Goal: Check status: Check status

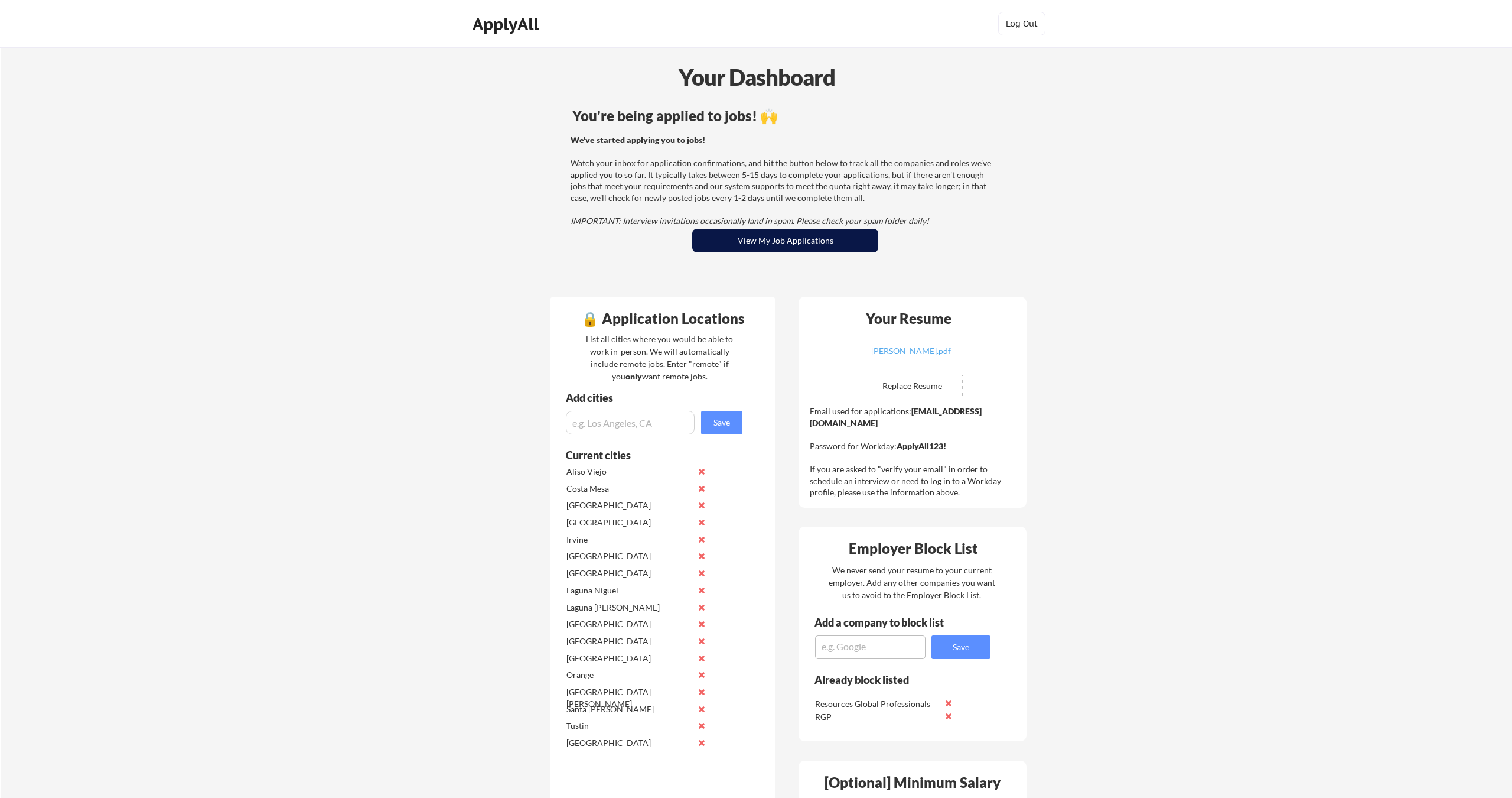
click at [765, 250] on button "View My Job Applications" at bounding box center [786, 241] width 186 height 24
click at [782, 241] on button "View My Job Applications" at bounding box center [786, 241] width 186 height 24
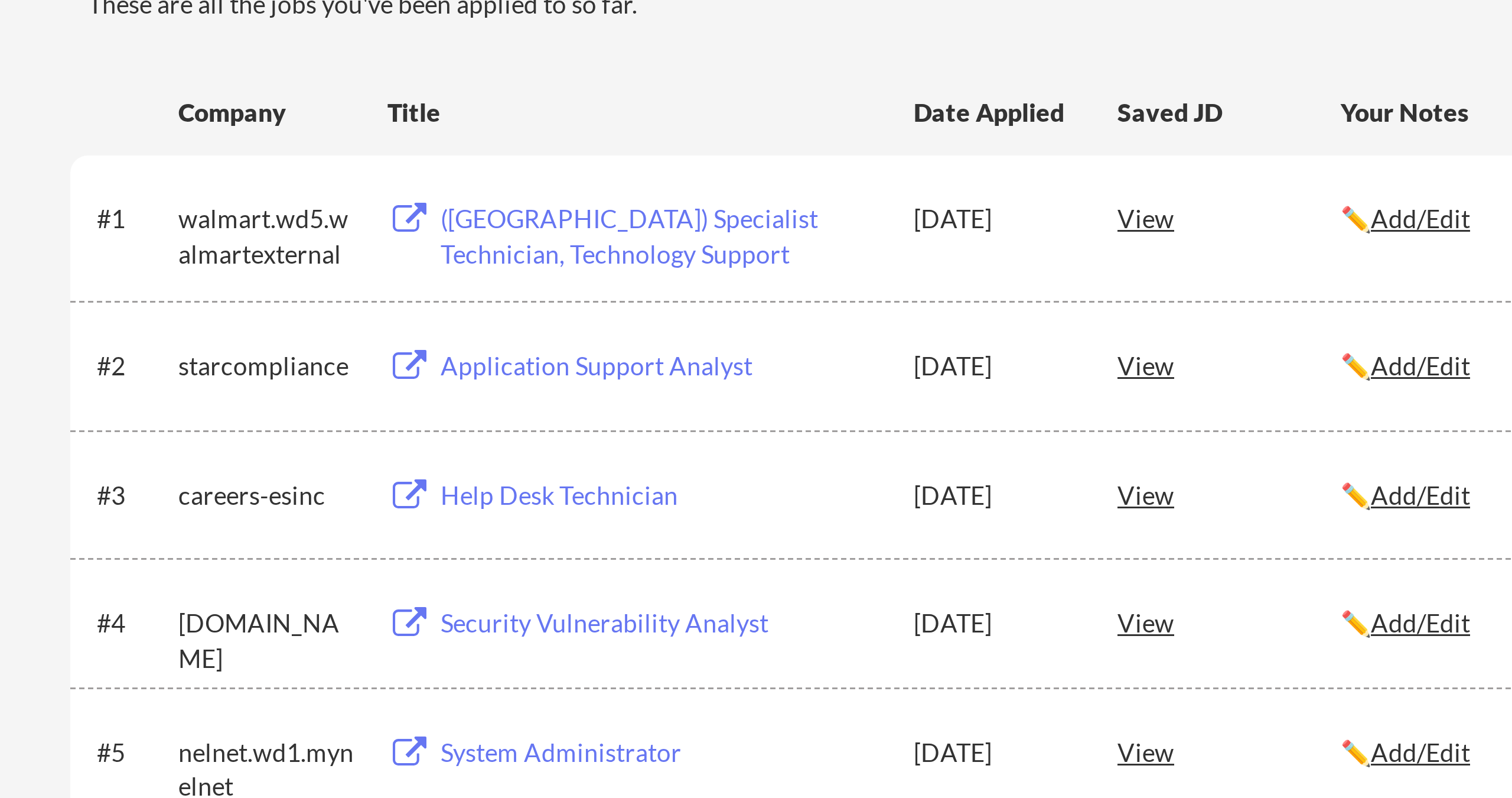
click at [595, 296] on div "Application Support Analyst" at bounding box center [669, 301] width 147 height 12
click at [595, 247] on div "(USA) Specialist Technician, Technology Support" at bounding box center [669, 258] width 147 height 23
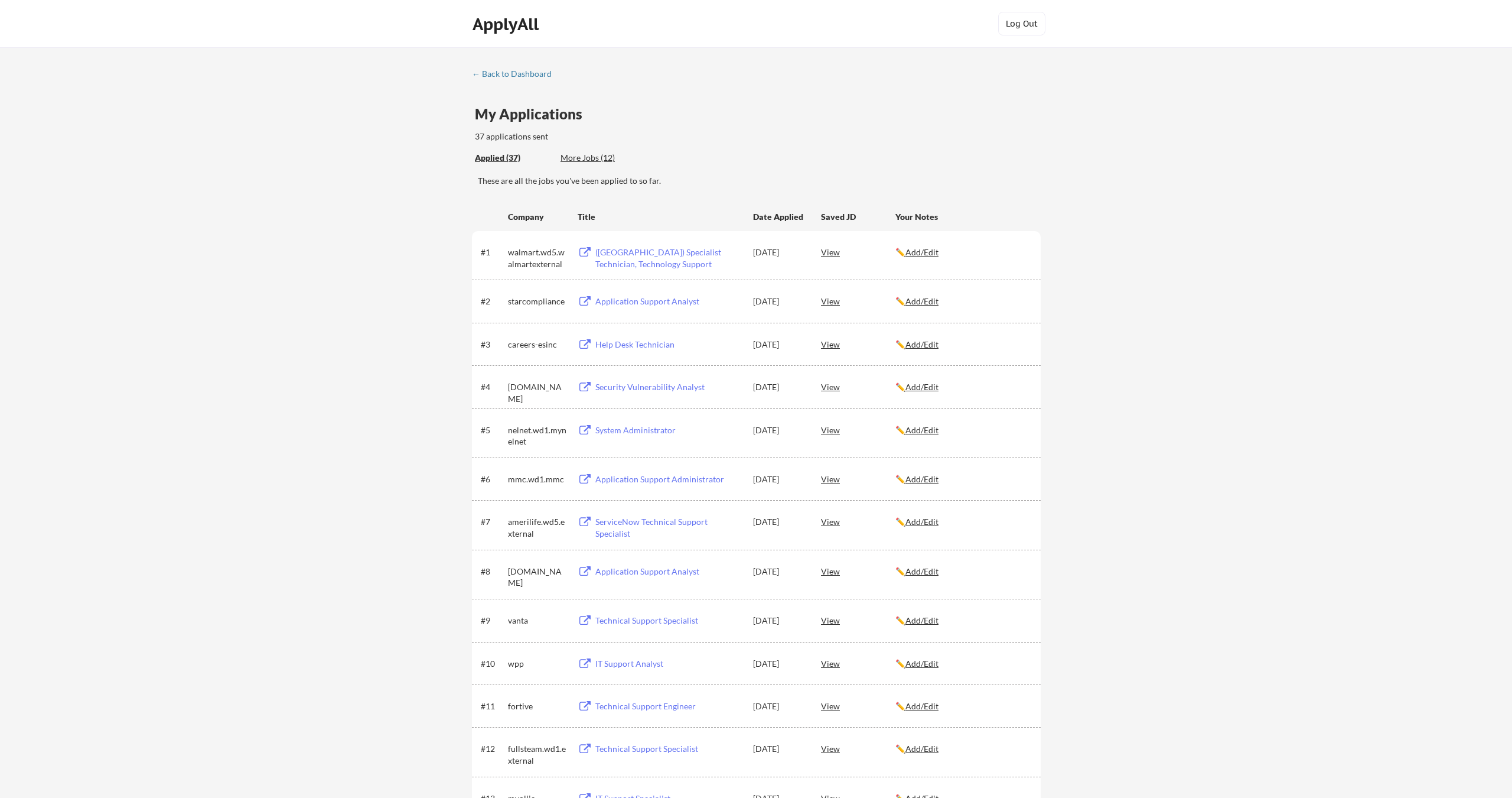
click at [527, 77] on div "← Back to Dashboard" at bounding box center [516, 73] width 89 height 9
